Goal: Book appointment/travel/reservation

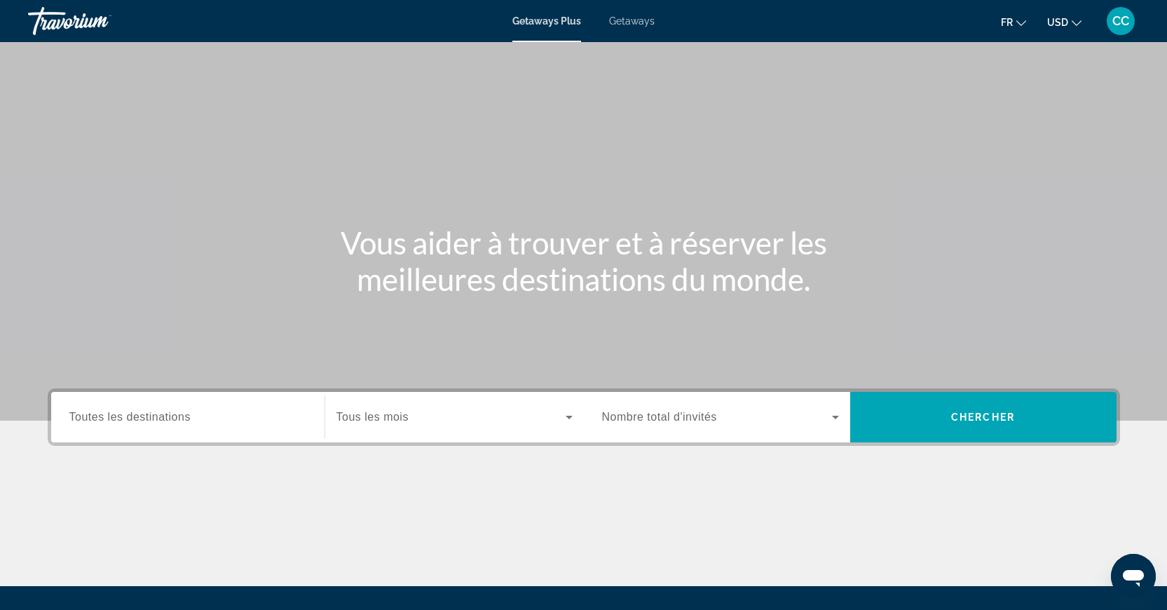
click at [633, 26] on span "Getaways" at bounding box center [632, 20] width 46 height 11
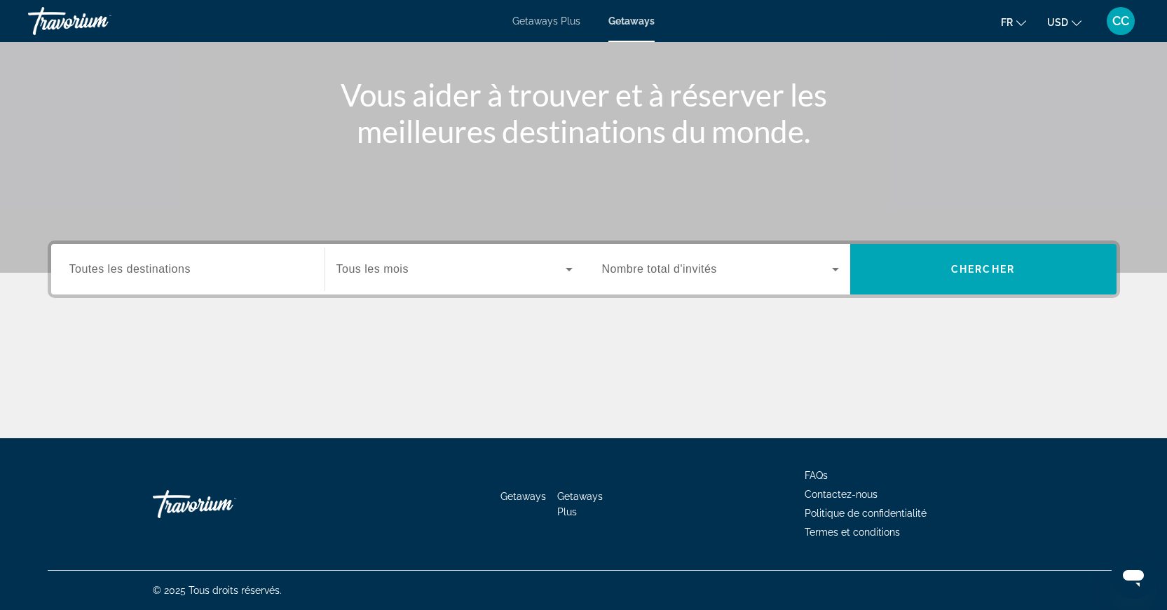
click at [125, 260] on div "Search widget" at bounding box center [187, 270] width 237 height 40
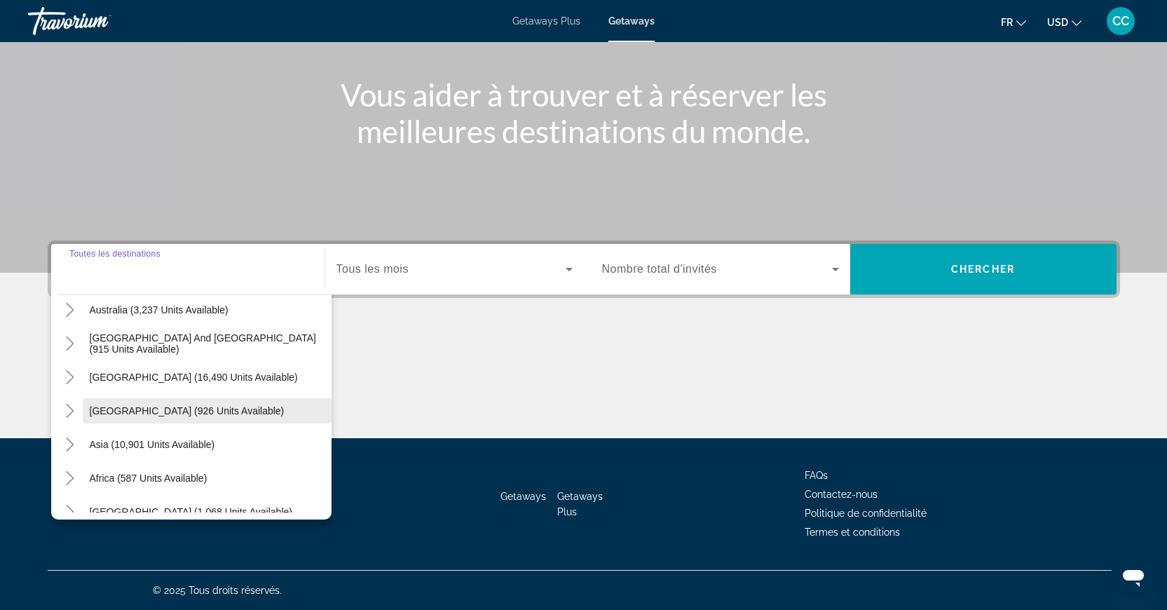
scroll to position [227, 0]
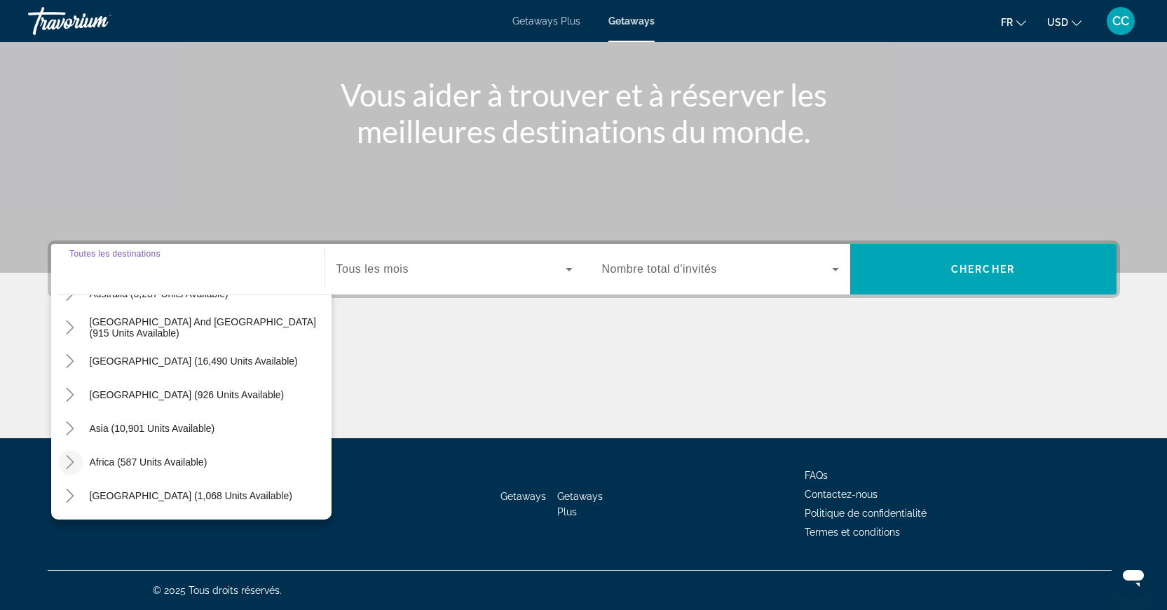
click at [72, 459] on icon "Toggle Africa (587 units available)" at bounding box center [70, 462] width 14 height 14
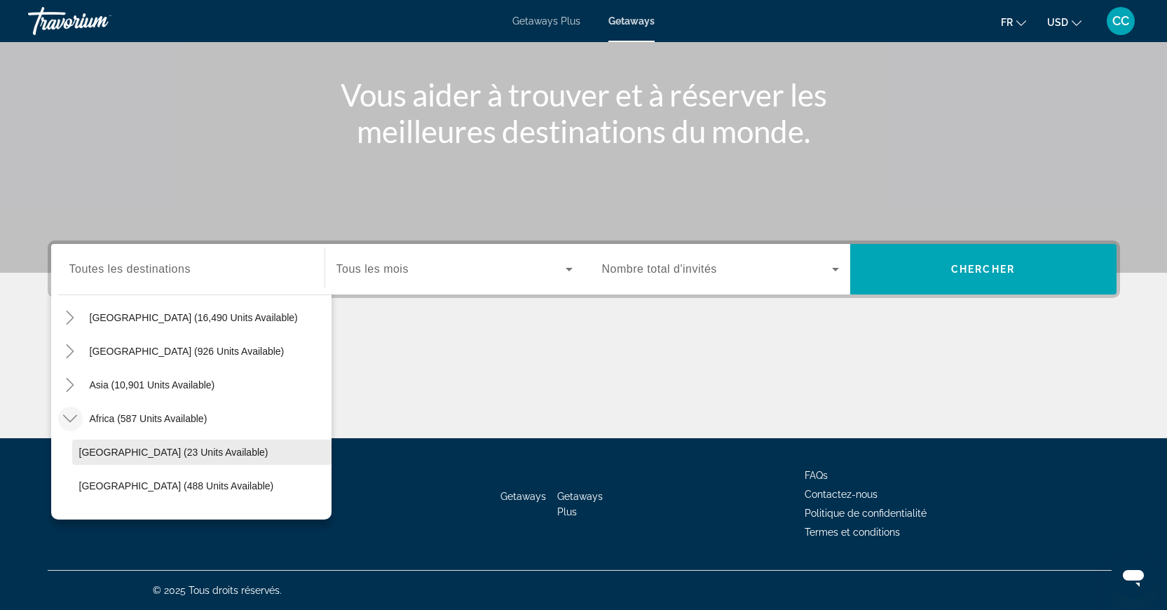
scroll to position [328, 0]
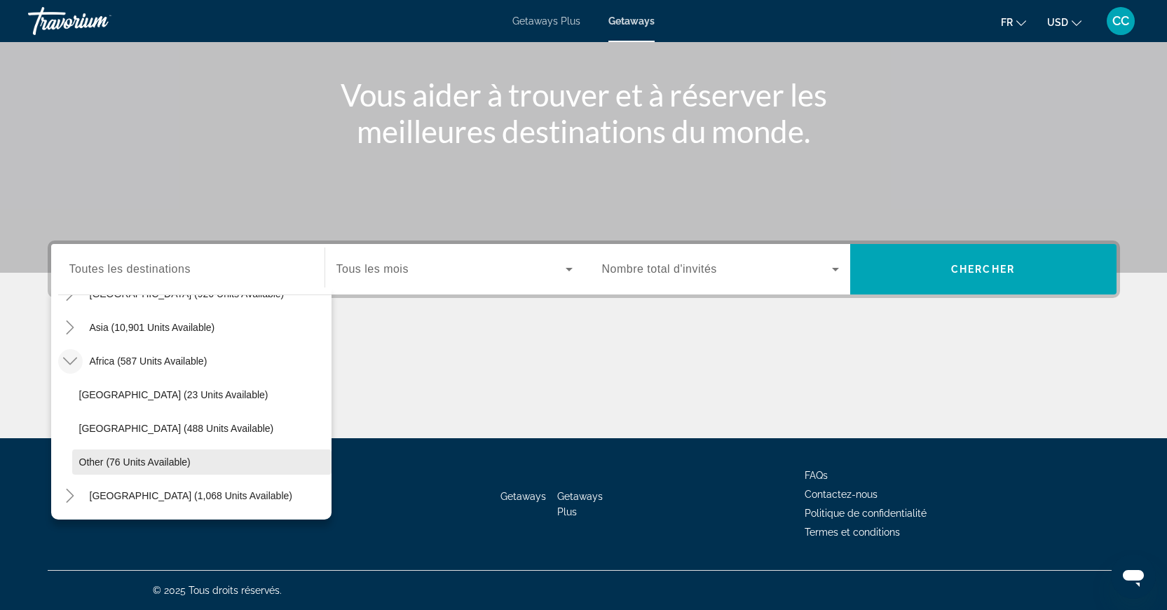
click at [140, 468] on span "Search widget" at bounding box center [201, 462] width 259 height 34
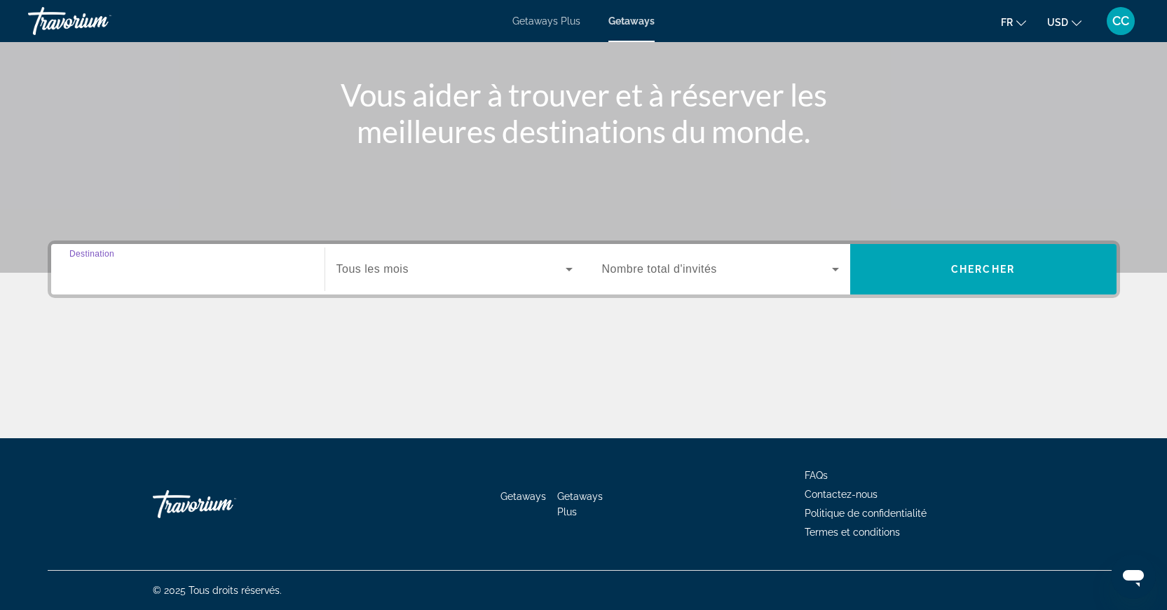
type input "**********"
click at [393, 275] on span "Tous les mois" at bounding box center [373, 269] width 72 height 12
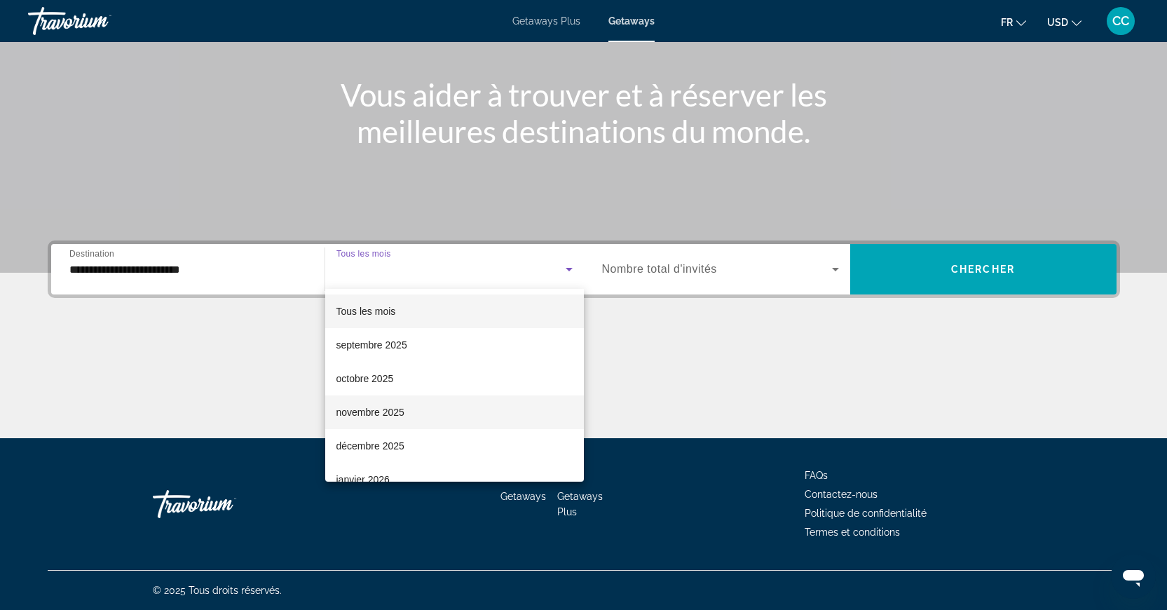
scroll to position [3, 0]
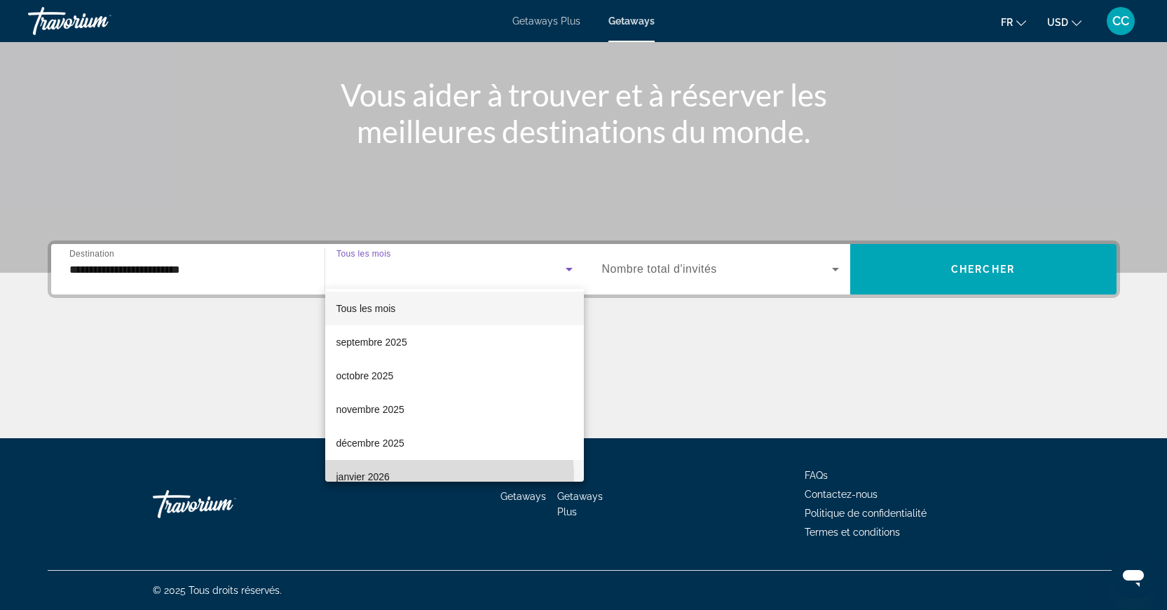
click at [379, 478] on span "janvier 2026" at bounding box center [363, 476] width 53 height 17
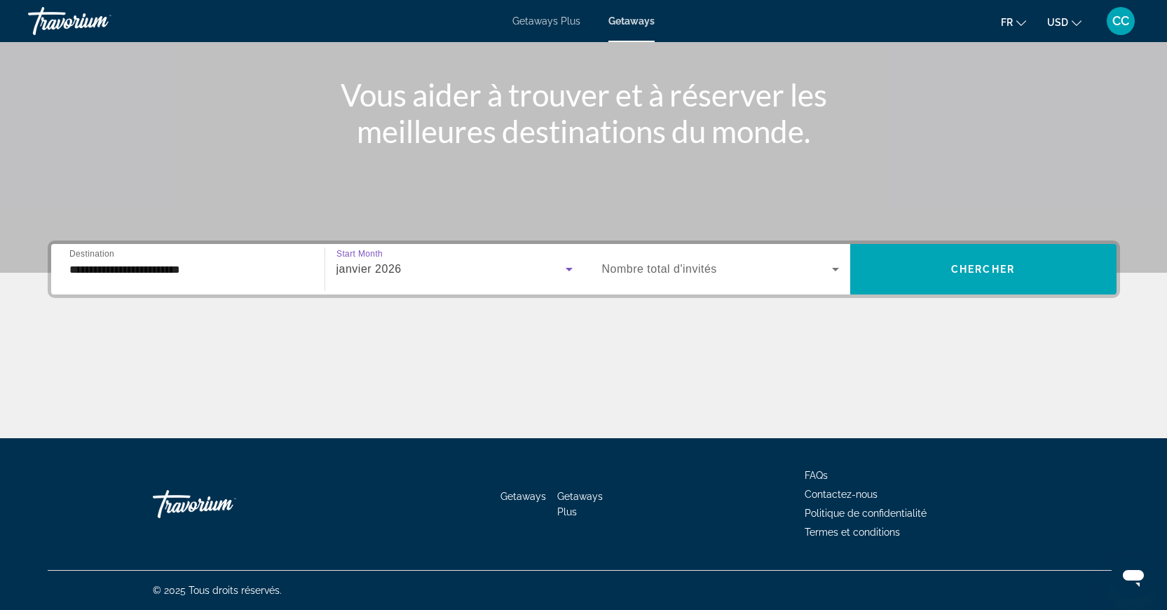
click at [721, 283] on div "Search widget" at bounding box center [720, 269] width 237 height 39
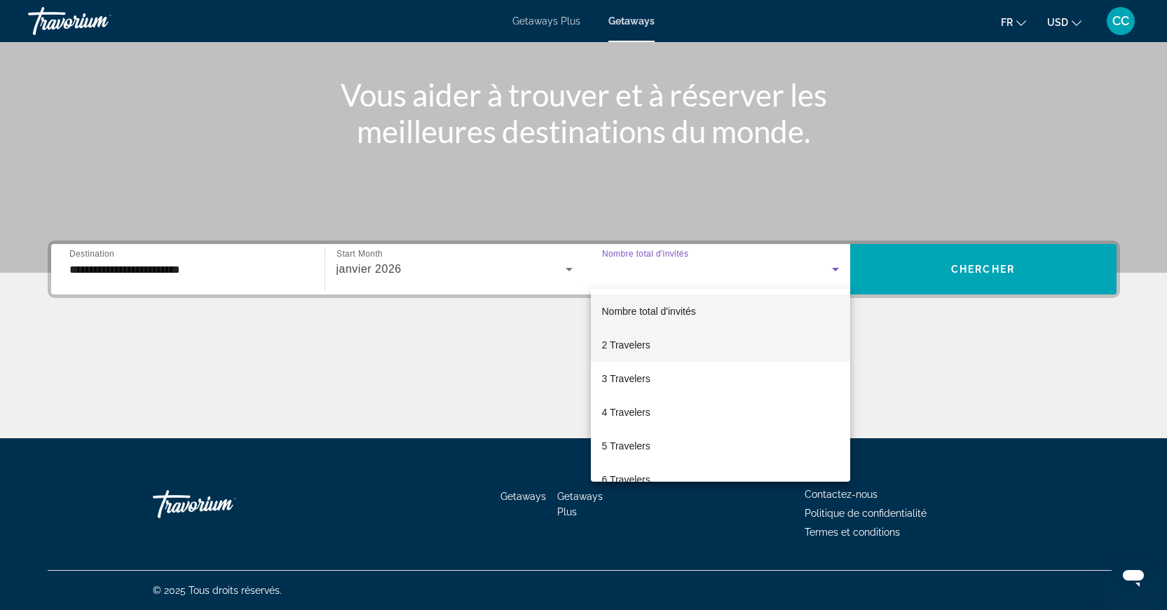
click at [672, 338] on mat-option "2 Travelers" at bounding box center [720, 345] width 259 height 34
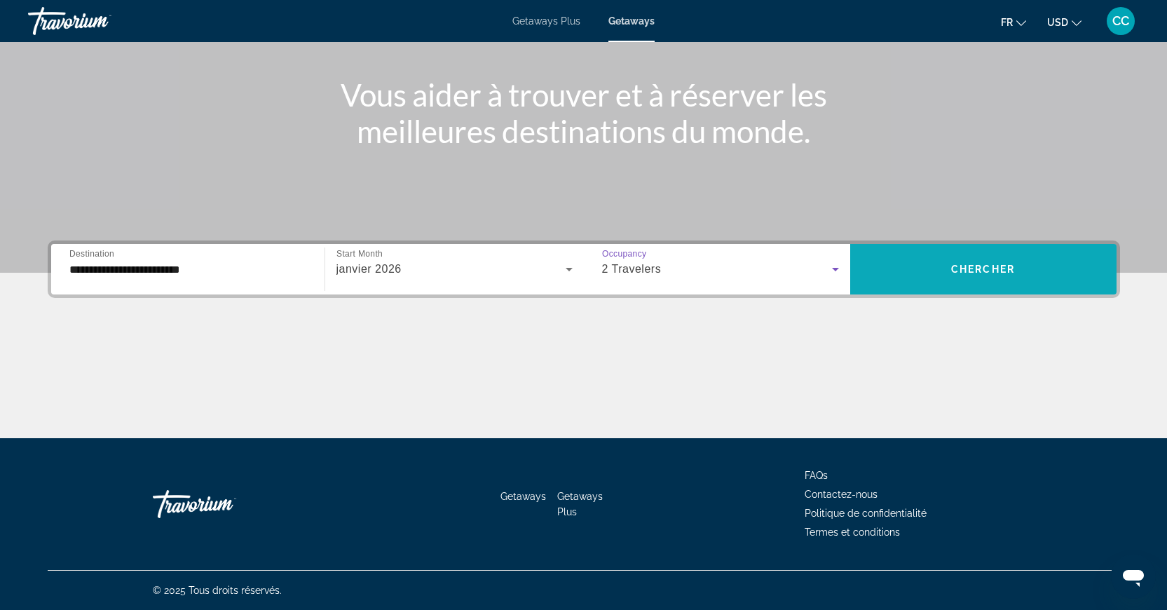
click at [923, 274] on span "Search widget" at bounding box center [983, 269] width 266 height 34
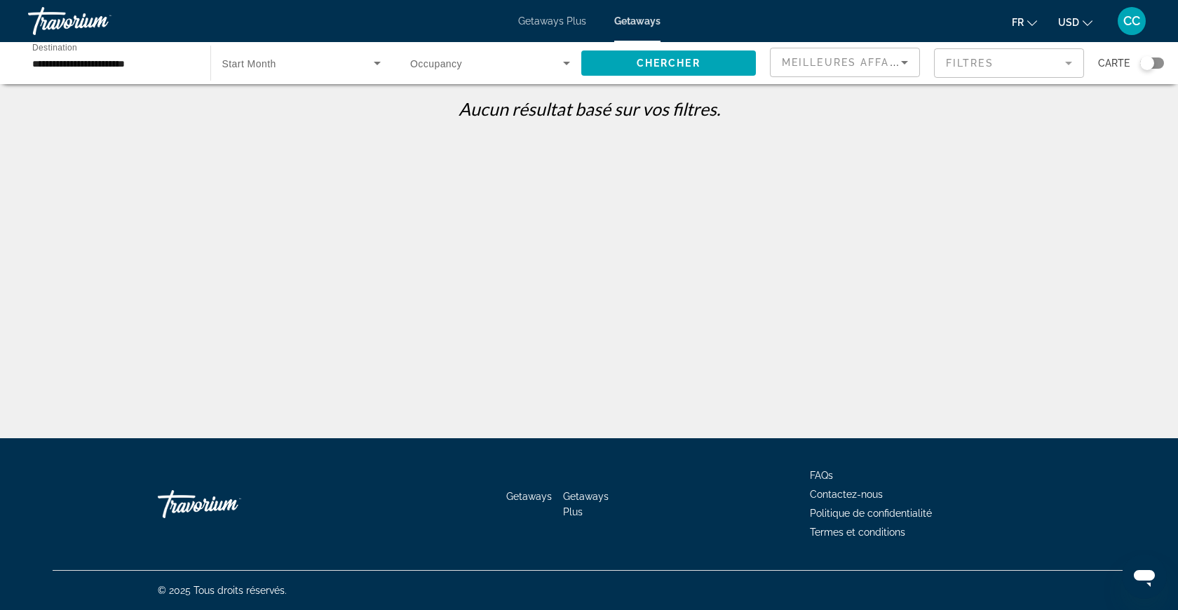
click at [560, 29] on div "Getaways Plus Getaways fr English Español Français Italiano Português русский U…" at bounding box center [589, 21] width 1178 height 36
click at [545, 22] on span "Getaways Plus" at bounding box center [552, 20] width 68 height 11
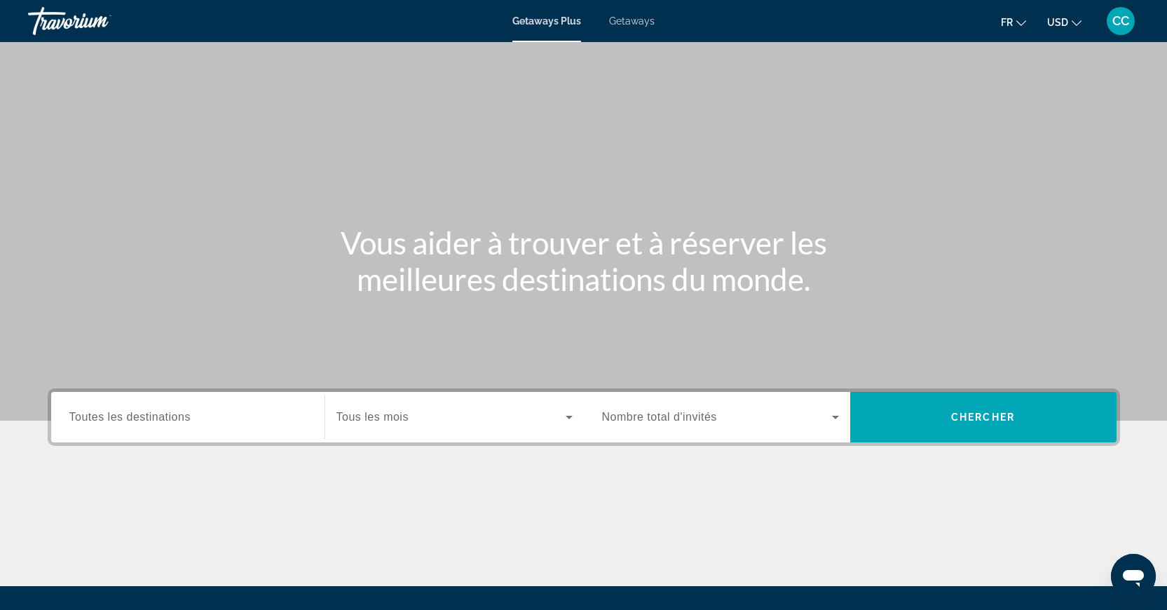
scroll to position [148, 0]
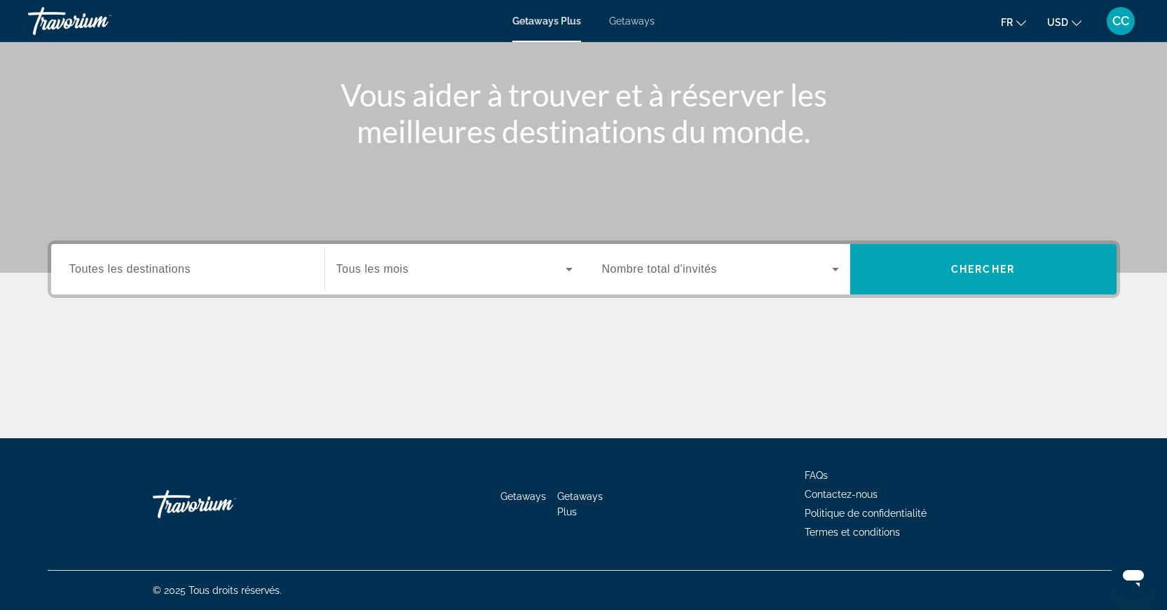
click at [212, 266] on input "Destination Toutes les destinations" at bounding box center [187, 270] width 237 height 17
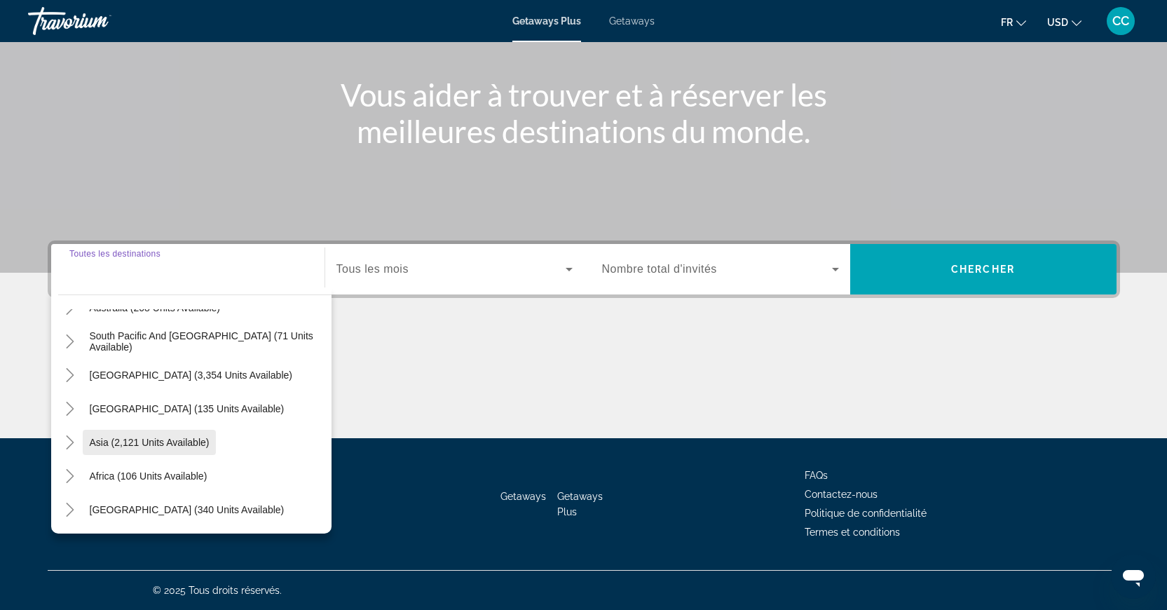
scroll to position [224, 0]
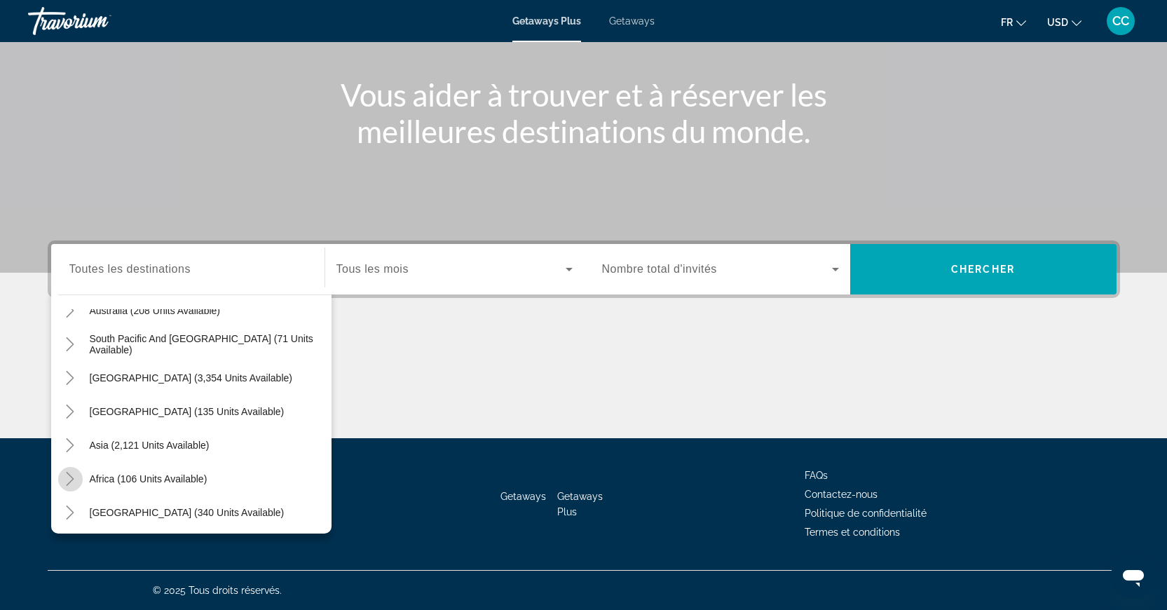
click at [77, 481] on mat-icon "Toggle Africa (106 units available)" at bounding box center [70, 479] width 25 height 25
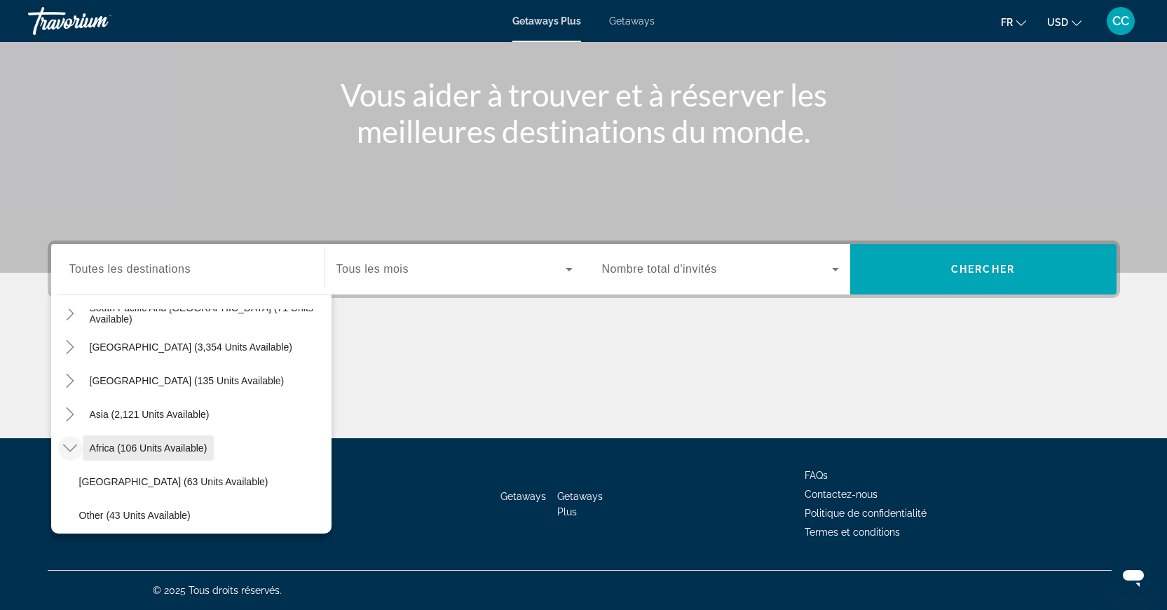
scroll to position [294, 0]
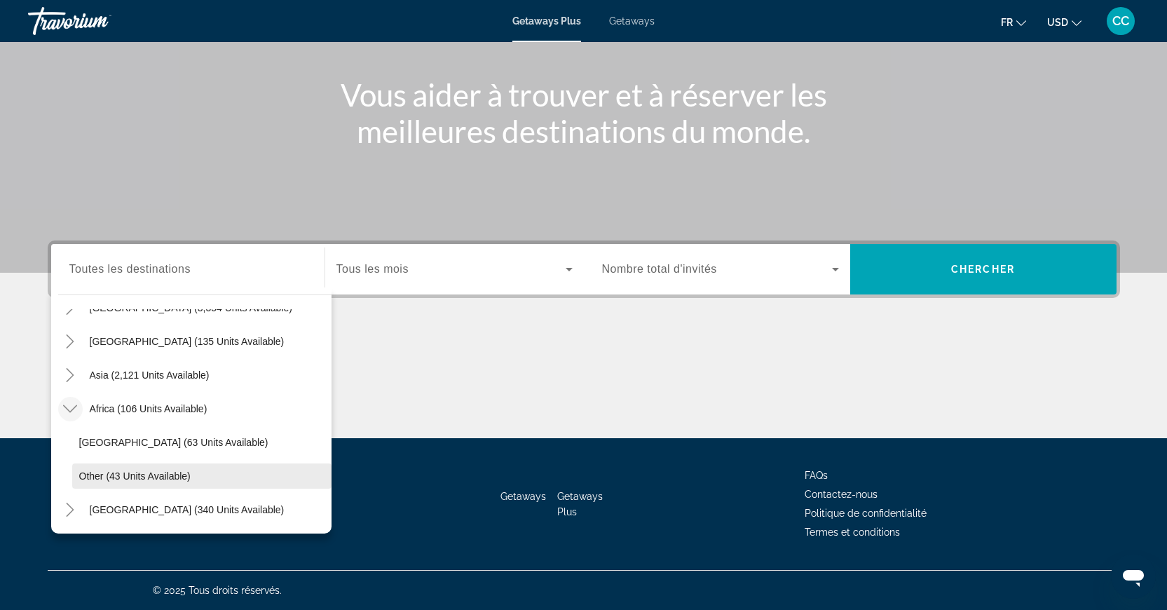
click at [131, 477] on span "Other (43 units available)" at bounding box center [134, 475] width 111 height 11
type input "**********"
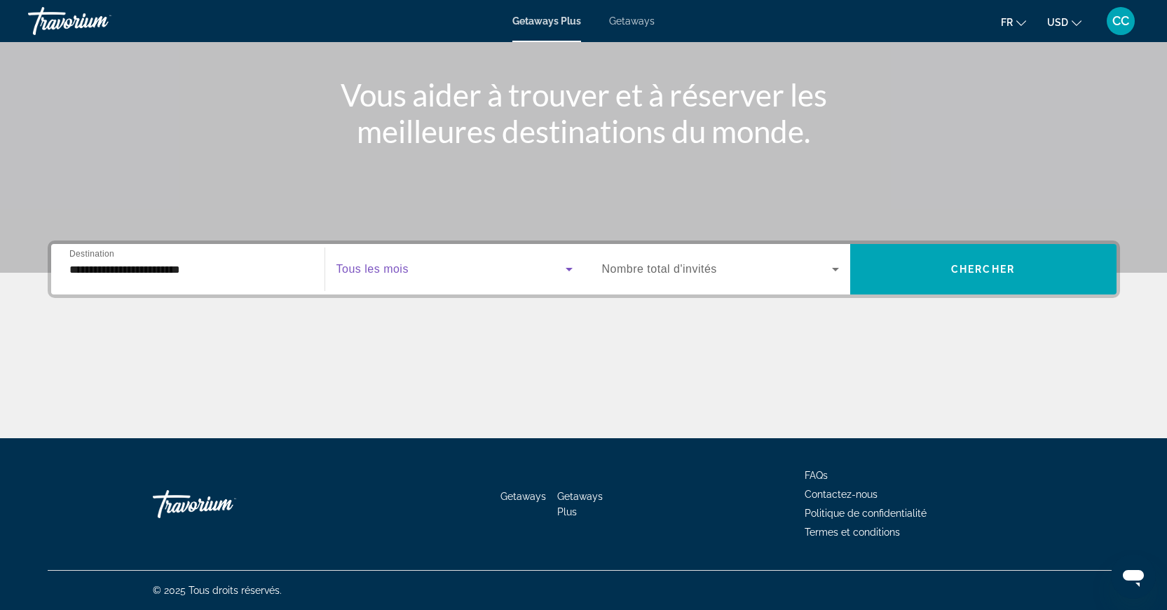
click at [453, 277] on span "Search widget" at bounding box center [451, 269] width 229 height 17
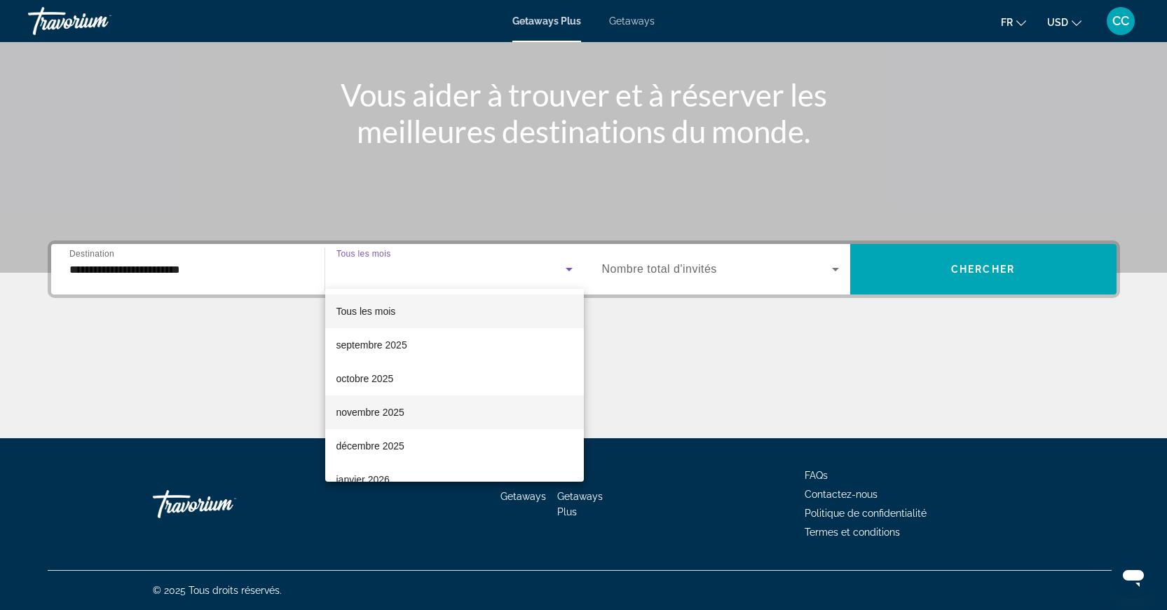
scroll to position [38, 0]
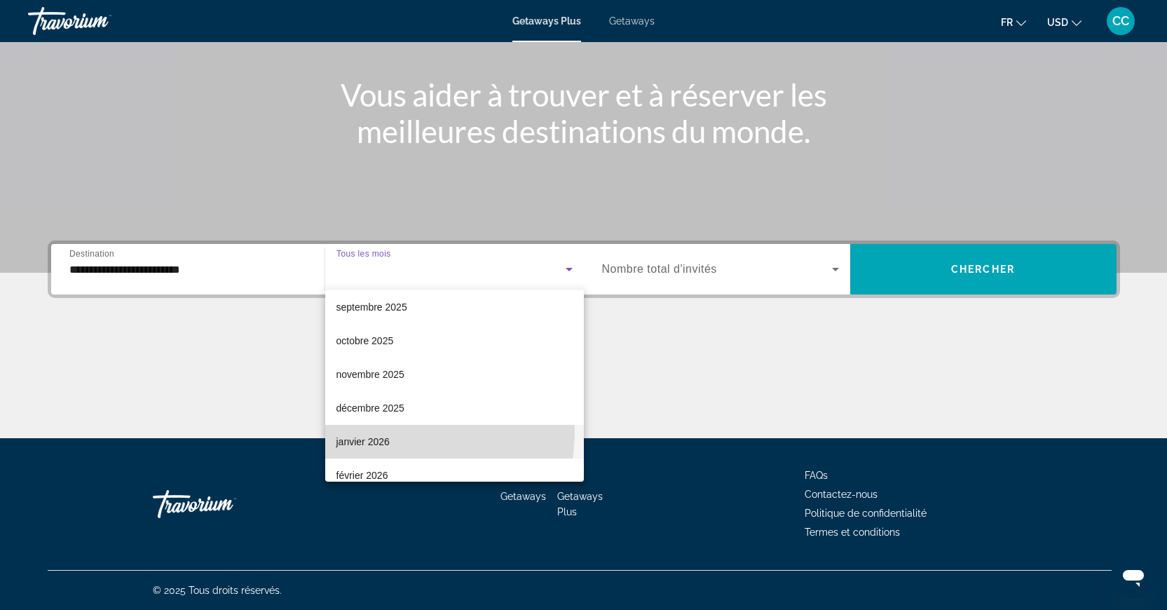
click at [369, 430] on mat-option "janvier 2026" at bounding box center [454, 442] width 259 height 34
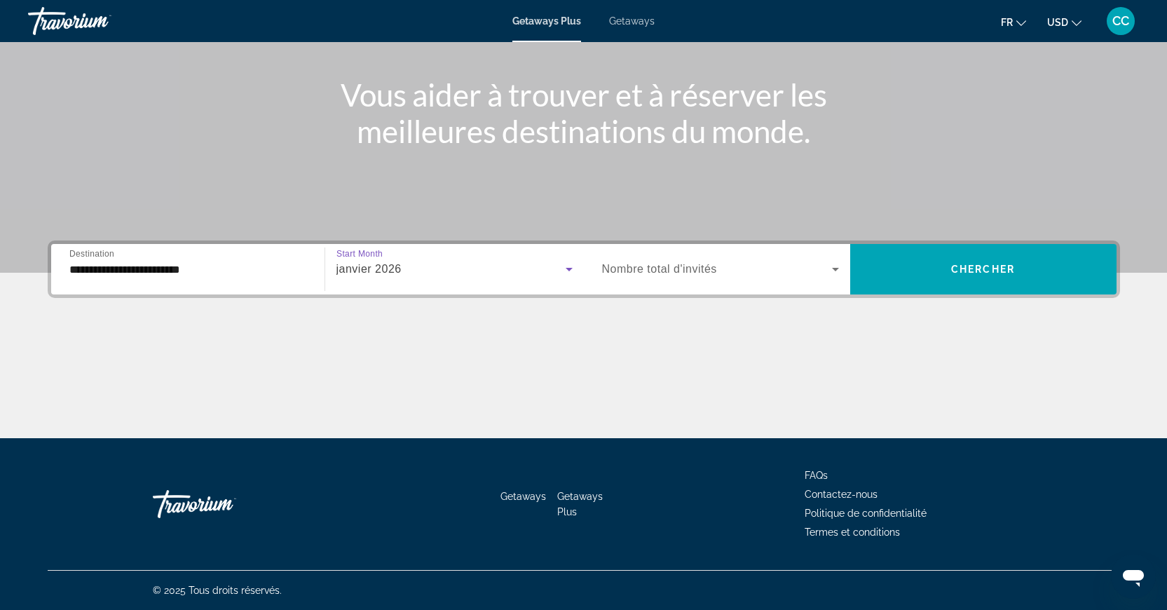
click at [669, 271] on span "Nombre total d'invités" at bounding box center [659, 269] width 115 height 12
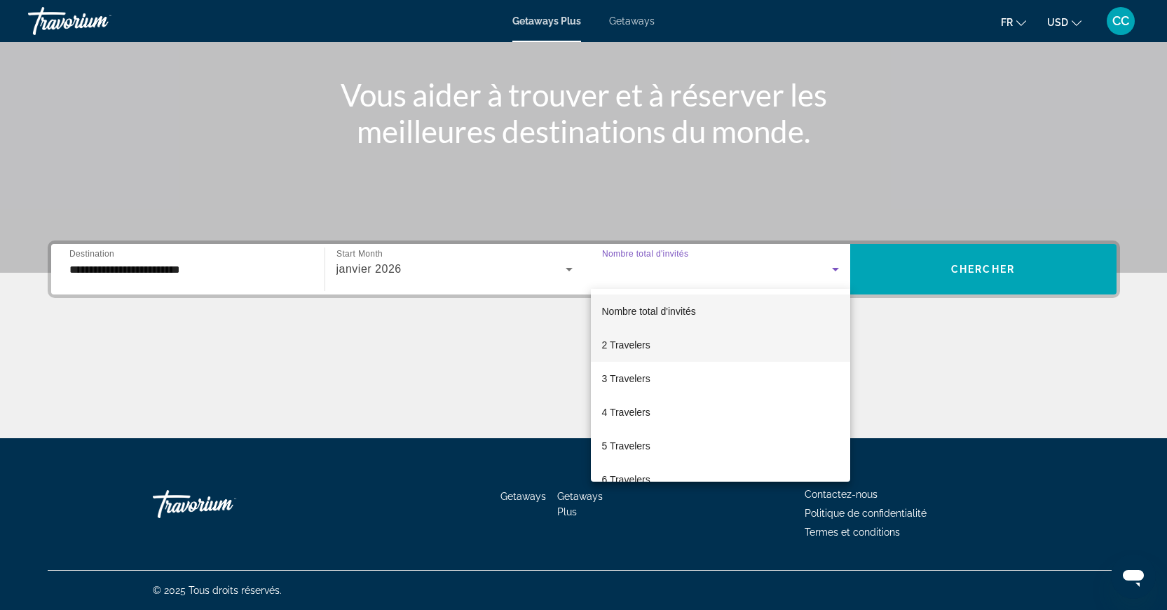
click at [651, 344] on mat-option "2 Travelers" at bounding box center [720, 345] width 259 height 34
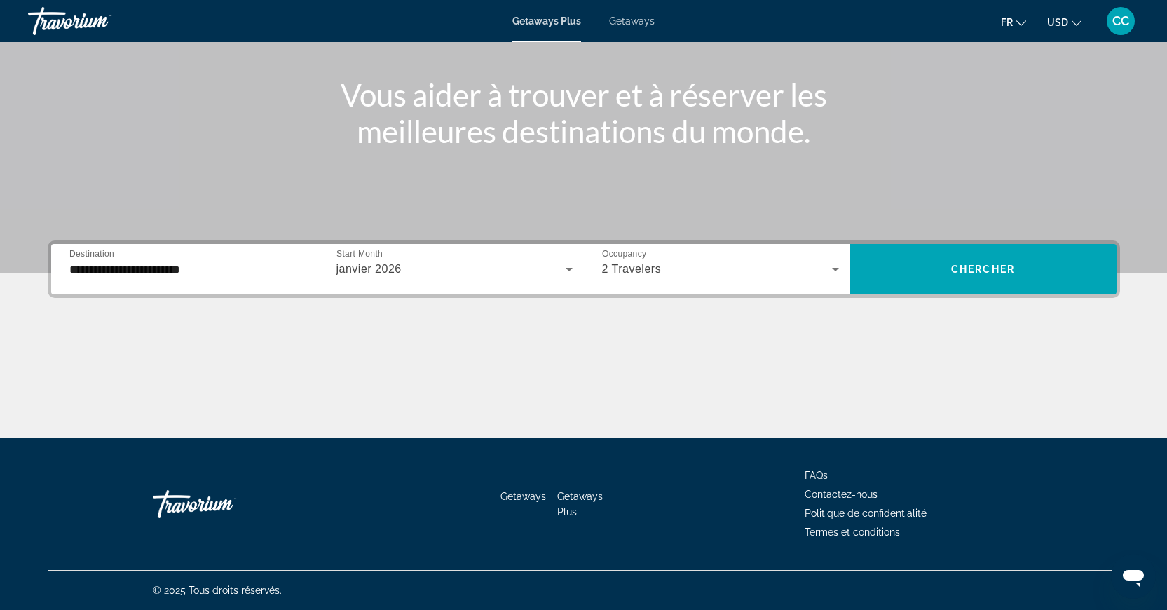
click at [932, 294] on div "**********" at bounding box center [584, 268] width 1073 height 57
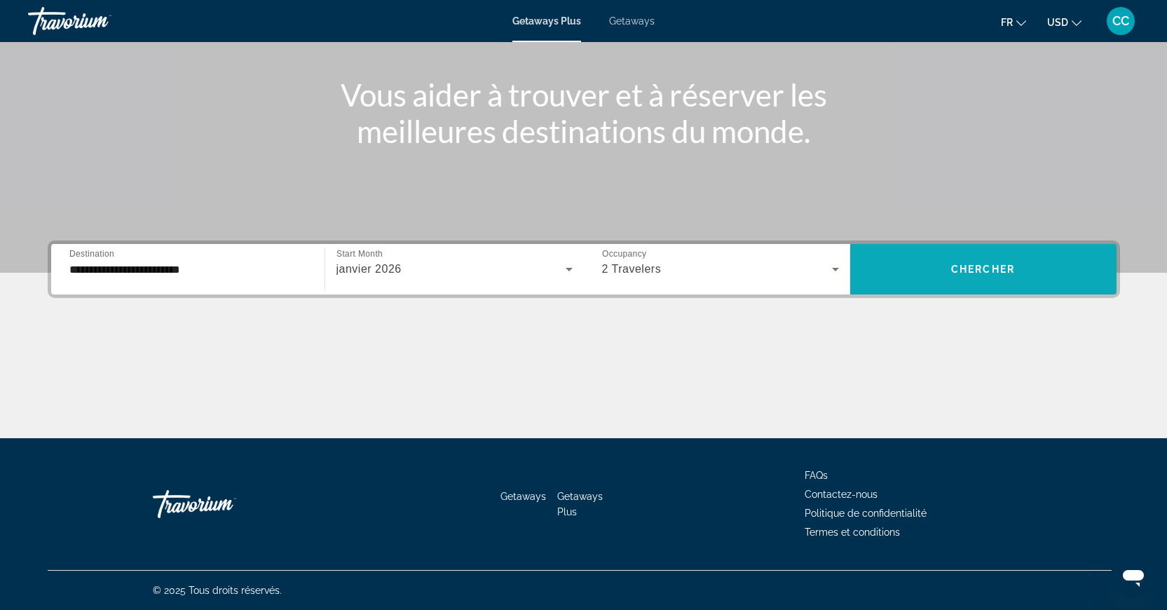
click at [932, 280] on span "Search widget" at bounding box center [983, 269] width 266 height 34
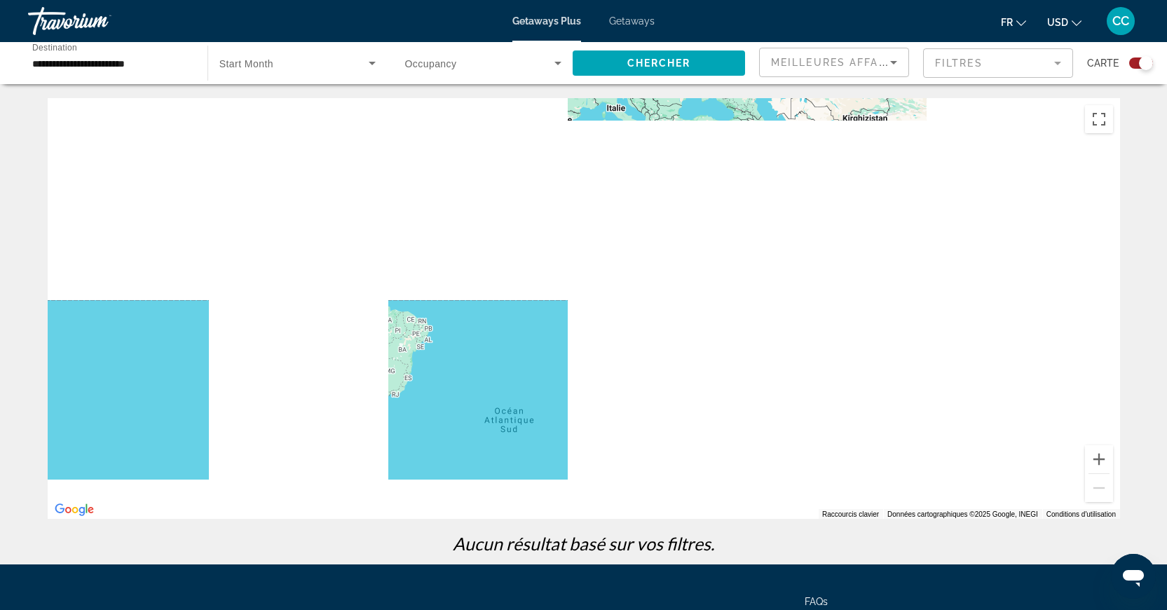
drag, startPoint x: 894, startPoint y: 466, endPoint x: 756, endPoint y: 327, distance: 196.3
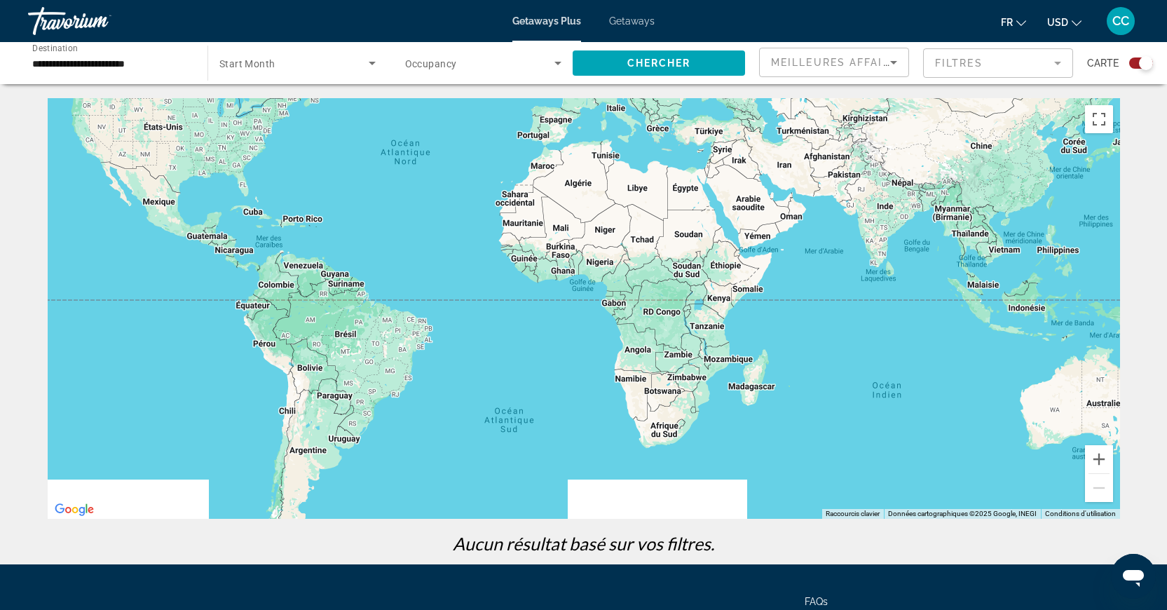
click at [756, 327] on div "Main content" at bounding box center [584, 308] width 1073 height 421
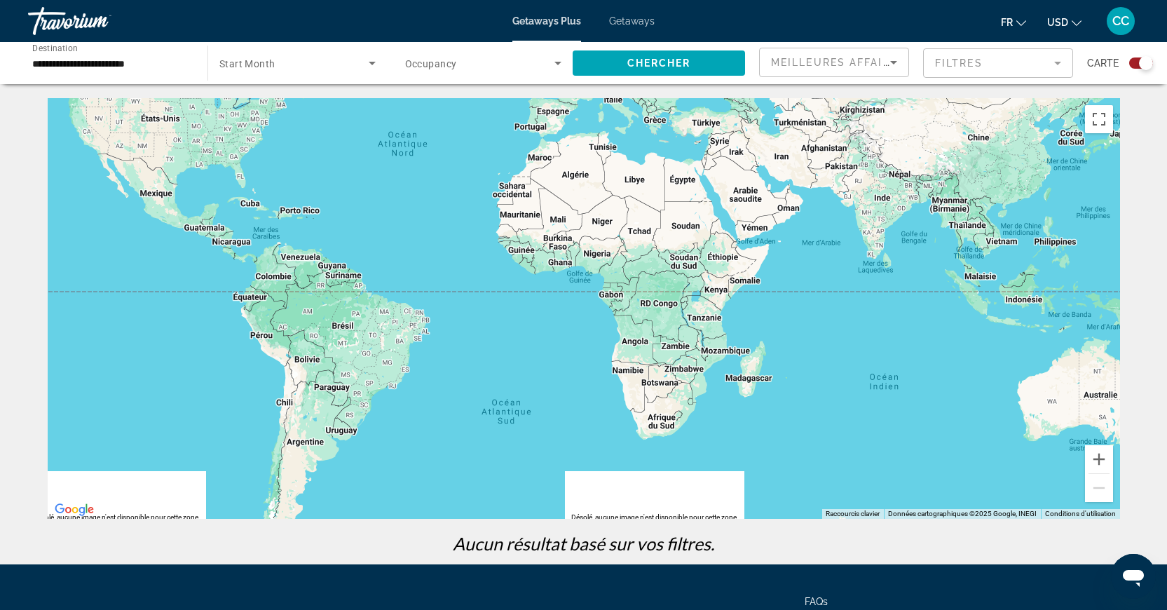
click at [50, 15] on div "Travorium" at bounding box center [98, 21] width 140 height 36
